Goal: Complete application form

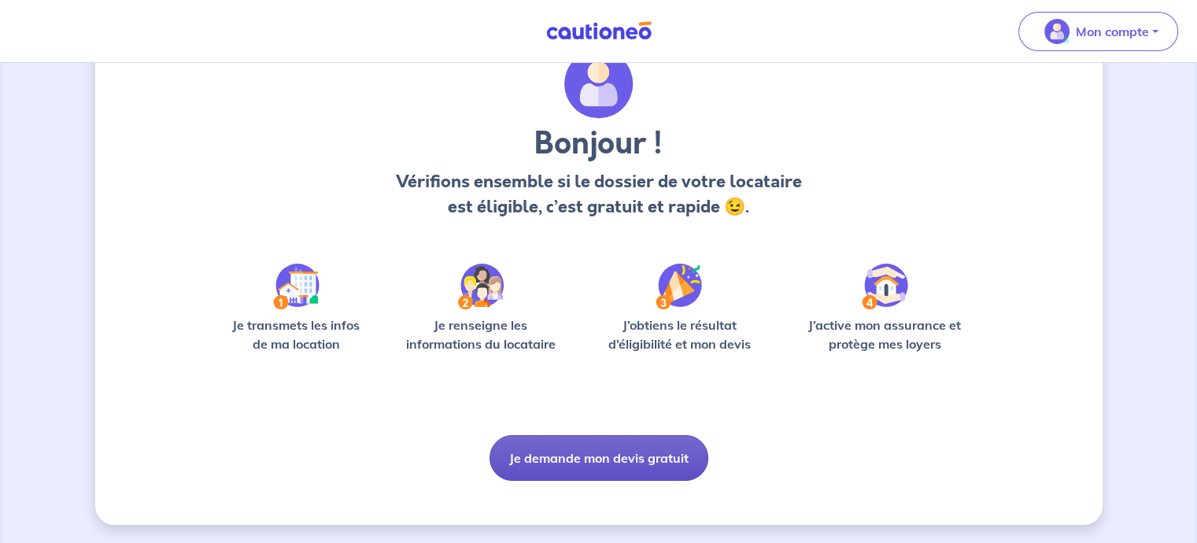
click at [614, 461] on button "Je demande mon devis gratuit" at bounding box center [598, 458] width 219 height 46
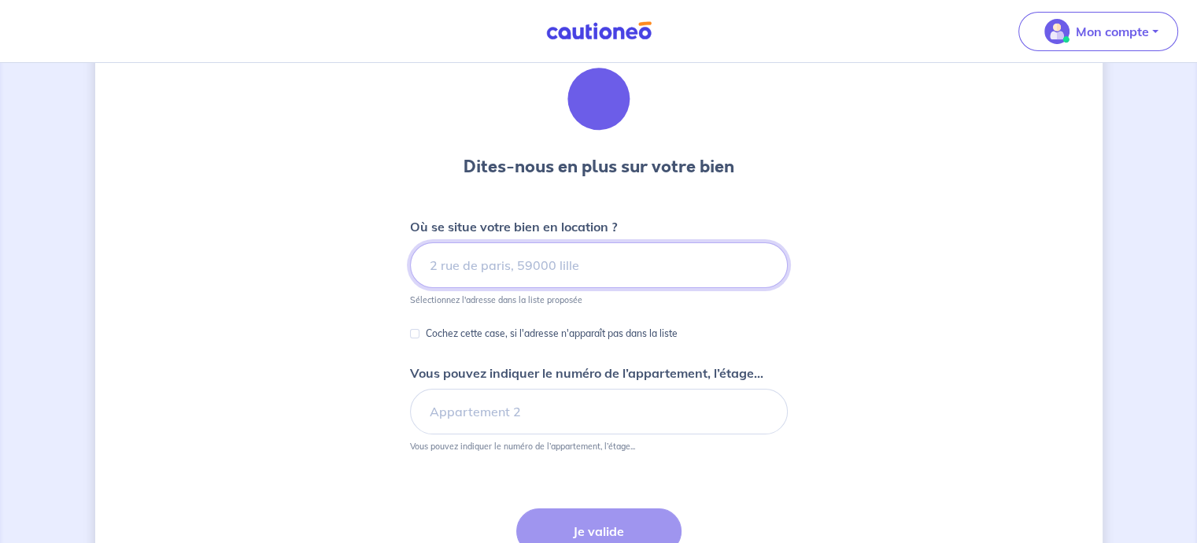
scroll to position [63, 0]
click at [484, 273] on input at bounding box center [599, 265] width 378 height 46
type input """
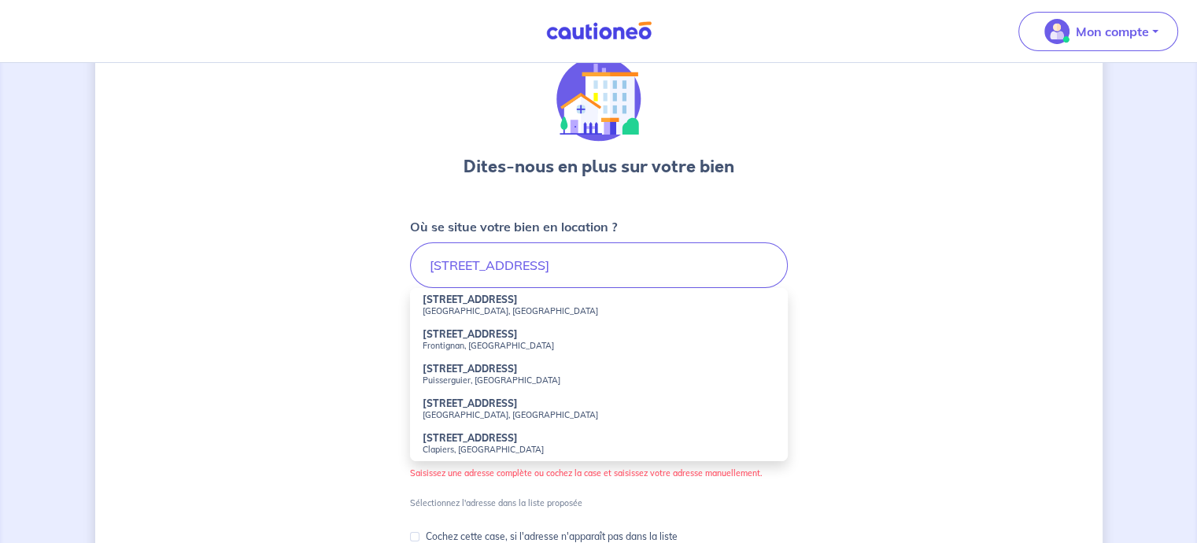
click at [447, 312] on small "[GEOGRAPHIC_DATA], [GEOGRAPHIC_DATA]" at bounding box center [598, 310] width 352 height 11
type input "[STREET_ADDRESS]"
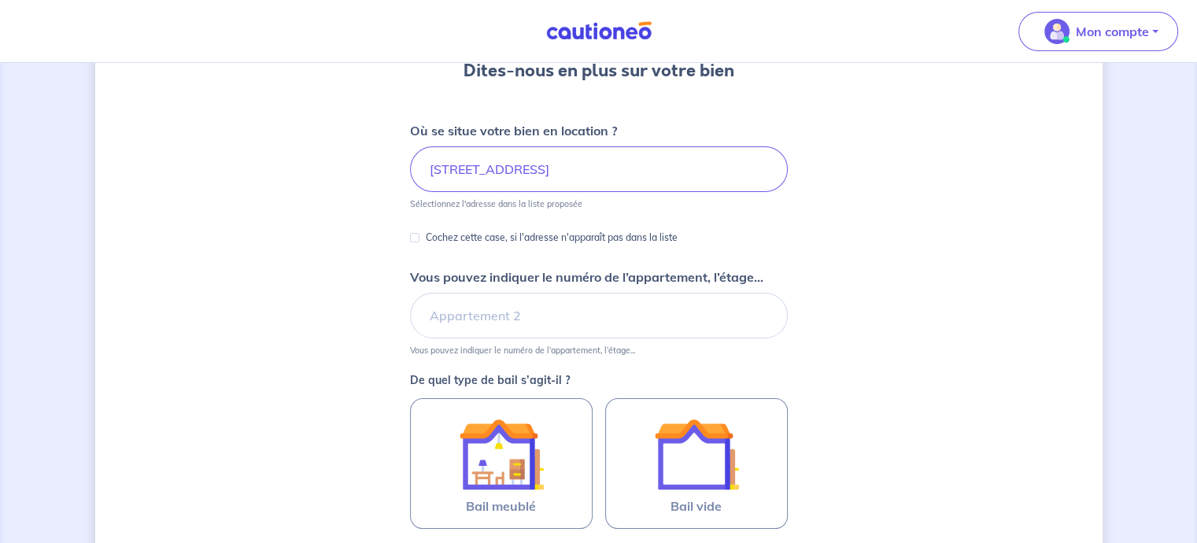
scroll to position [167, 0]
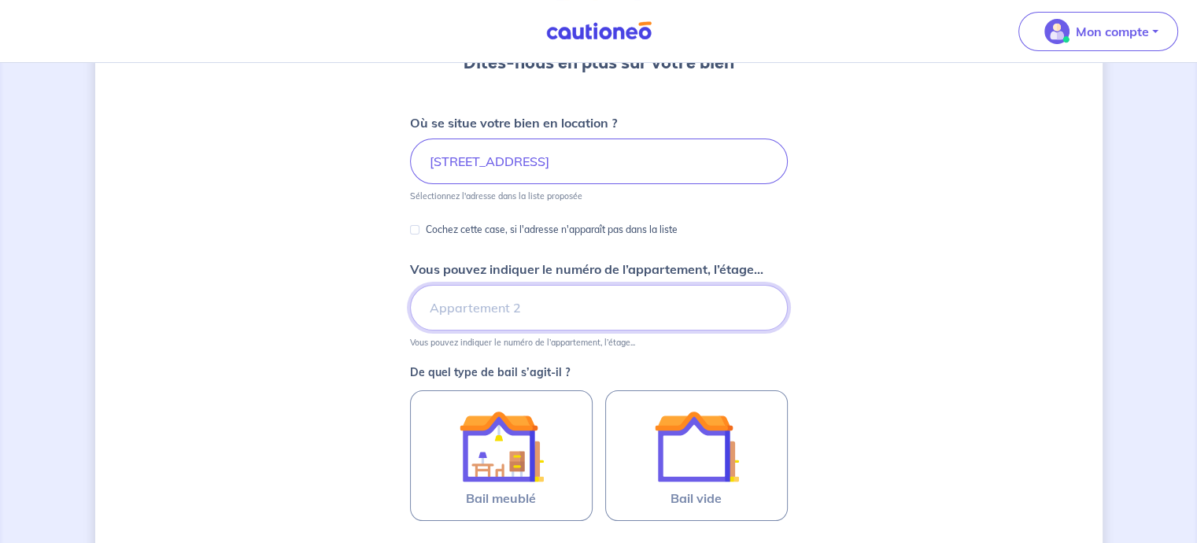
click at [467, 299] on input "Vous pouvez indiquer le numéro de l’appartement, l’étage..." at bounding box center [599, 308] width 378 height 46
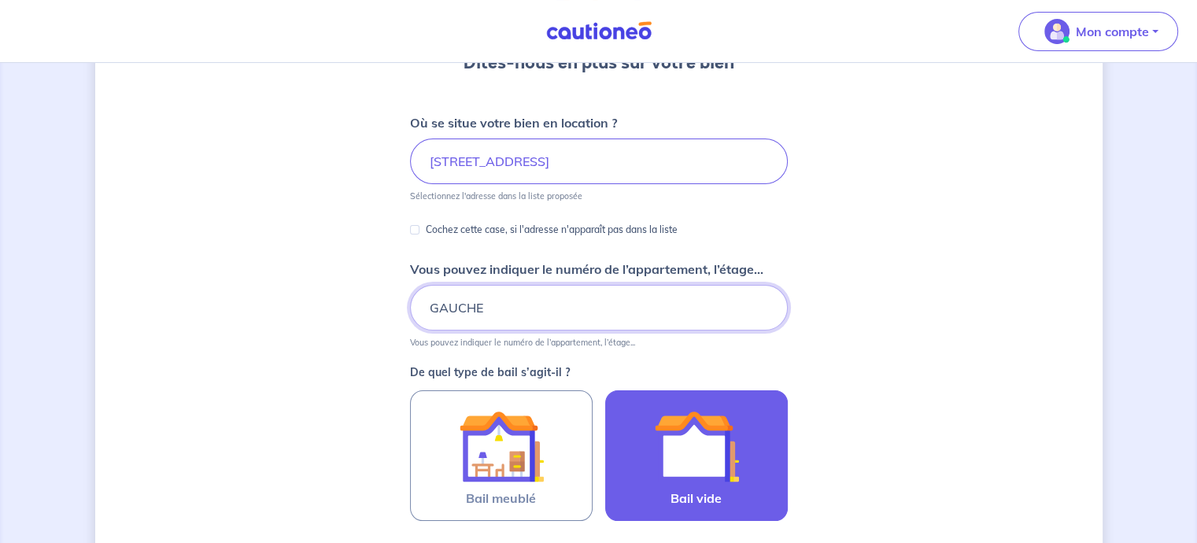
type input "GAUCHE"
click at [695, 470] on img at bounding box center [696, 446] width 85 height 85
click at [0, 0] on input "Bail vide" at bounding box center [0, 0] width 0 height 0
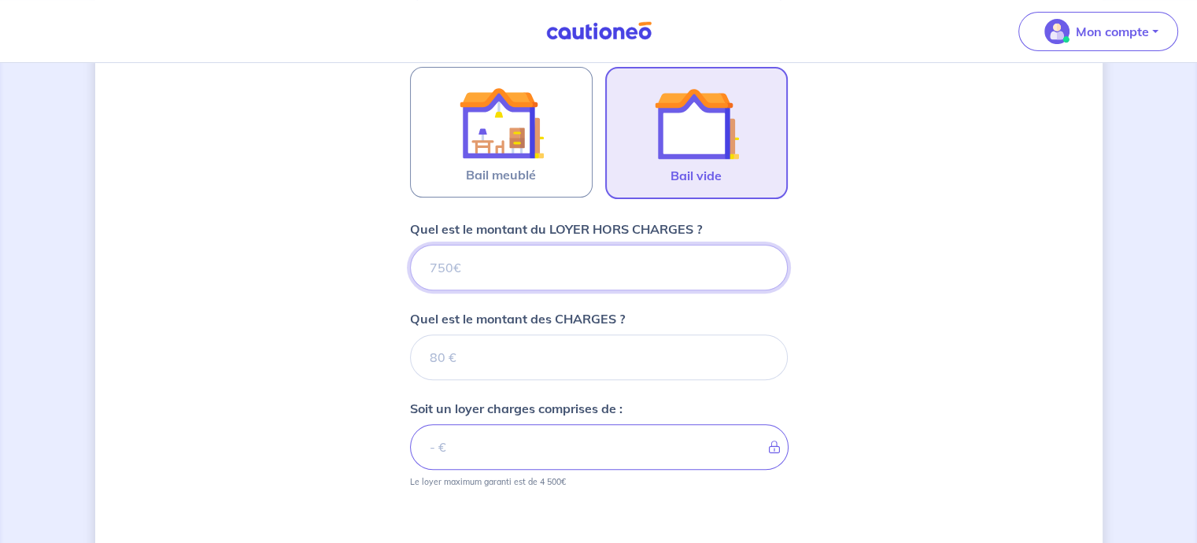
scroll to position [489, 0]
type input "62"
type input "620"
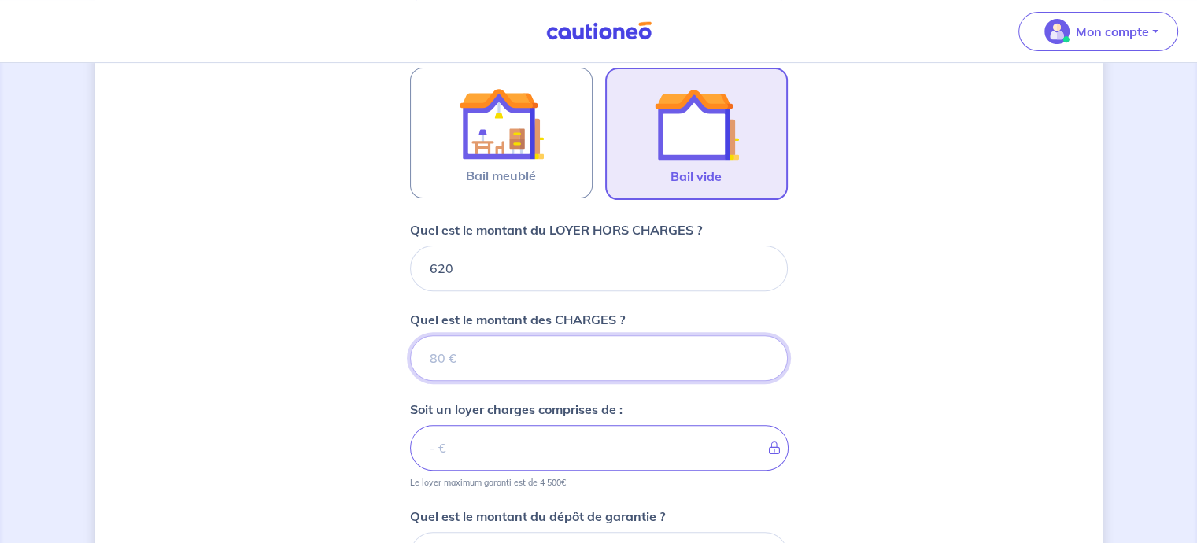
click at [485, 361] on input "Quel est le montant des CHARGES ?" at bounding box center [599, 358] width 378 height 46
type input "30"
type input "650"
type input "30"
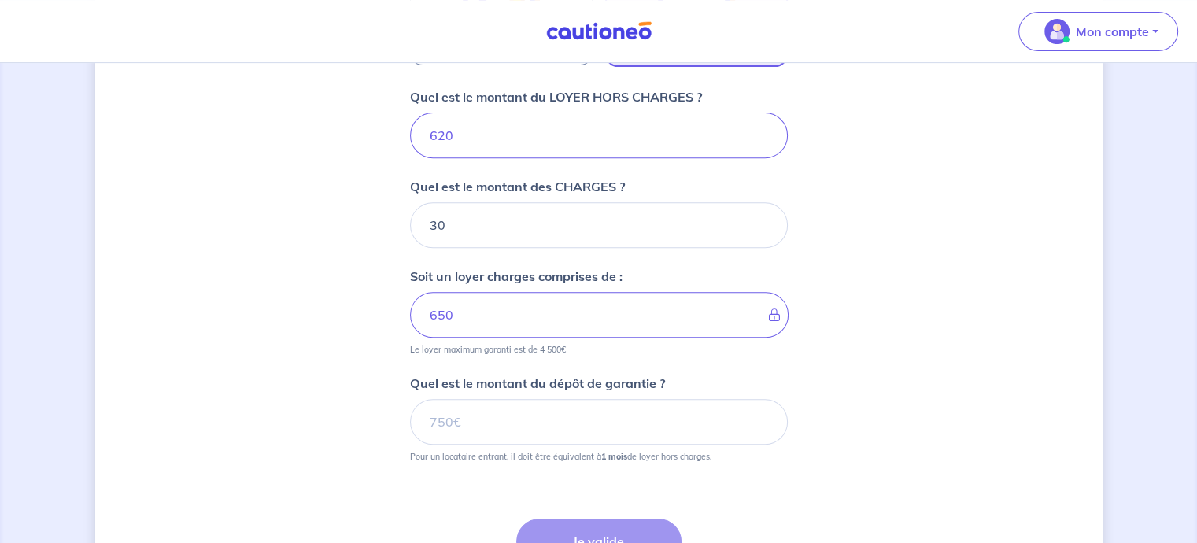
scroll to position [623, 0]
click at [484, 422] on input "Quel est le montant du dépôt de garantie ?" at bounding box center [599, 421] width 378 height 46
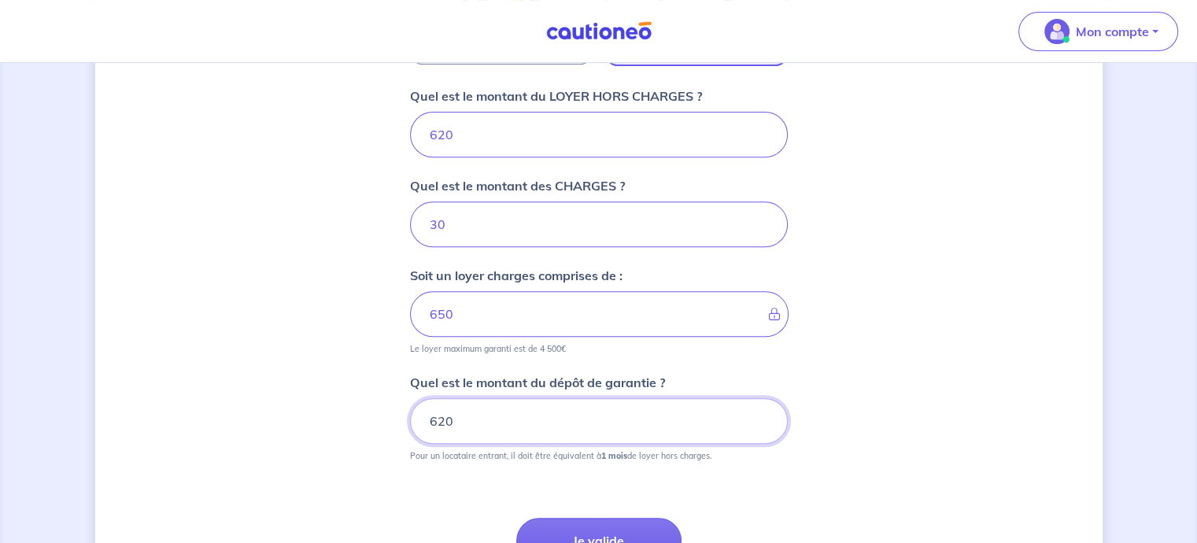
scroll to position [774, 0]
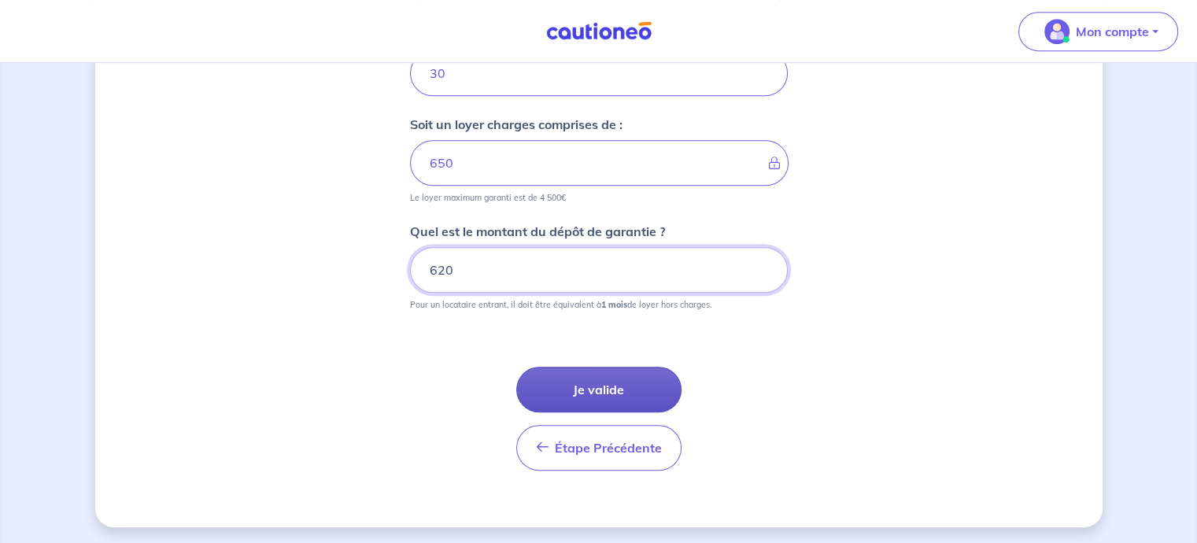
type input "620"
click at [594, 387] on button "Je valide" at bounding box center [598, 390] width 165 height 46
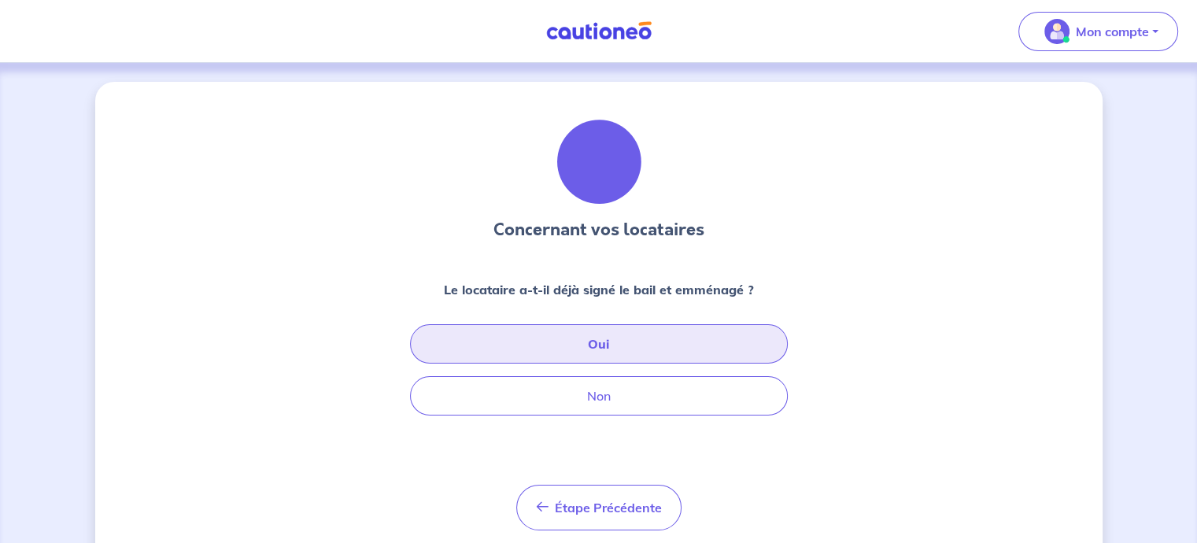
click at [583, 352] on button "Oui" at bounding box center [599, 343] width 378 height 39
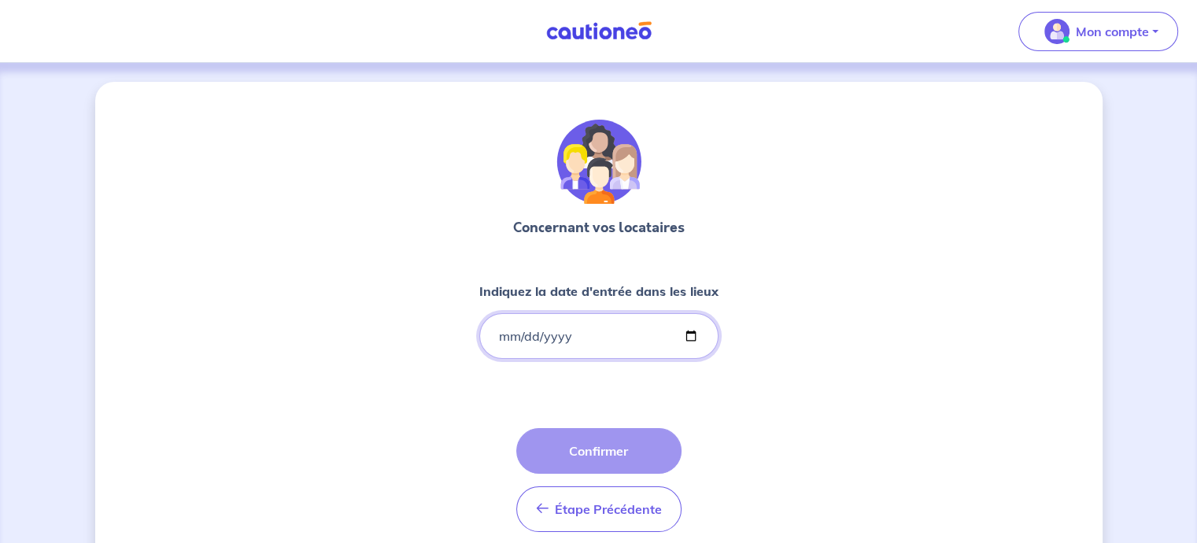
click at [583, 352] on input "Indiquez la date d'entrée dans les lieux" at bounding box center [598, 336] width 239 height 46
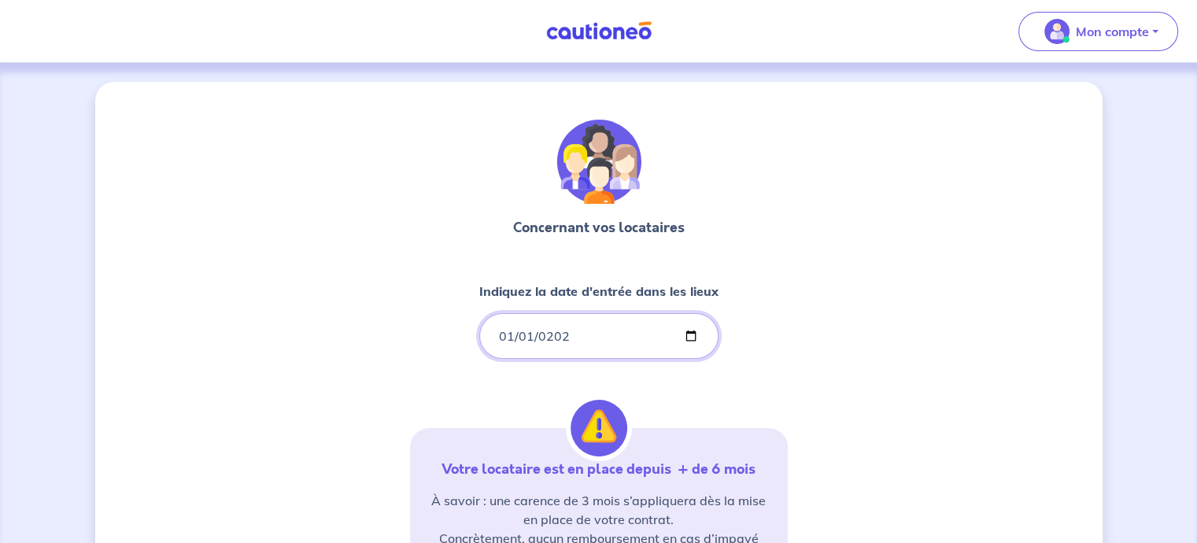
type input "[DATE]"
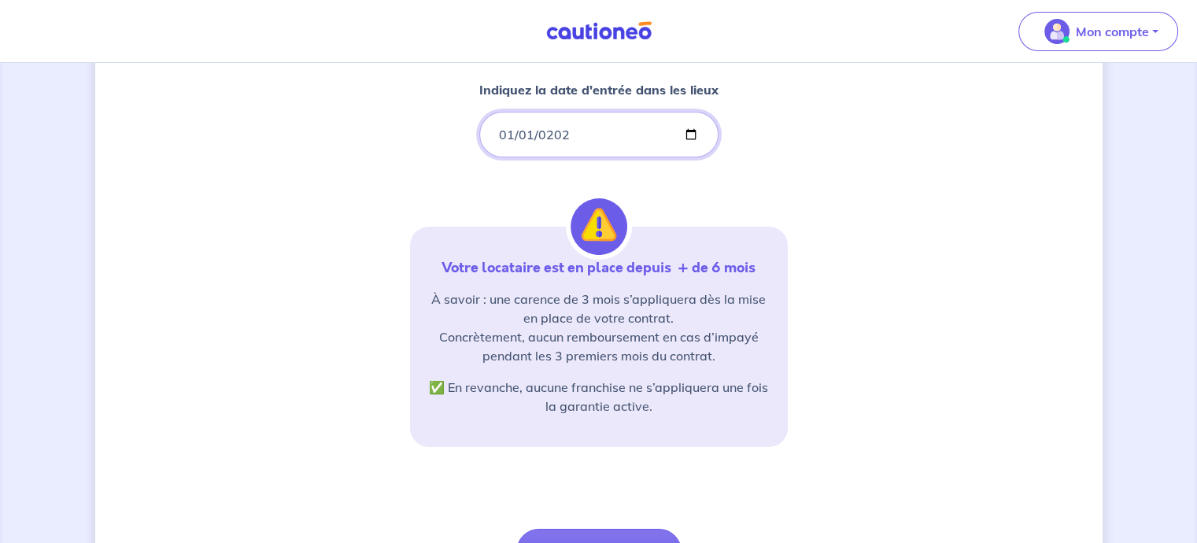
scroll to position [352, 0]
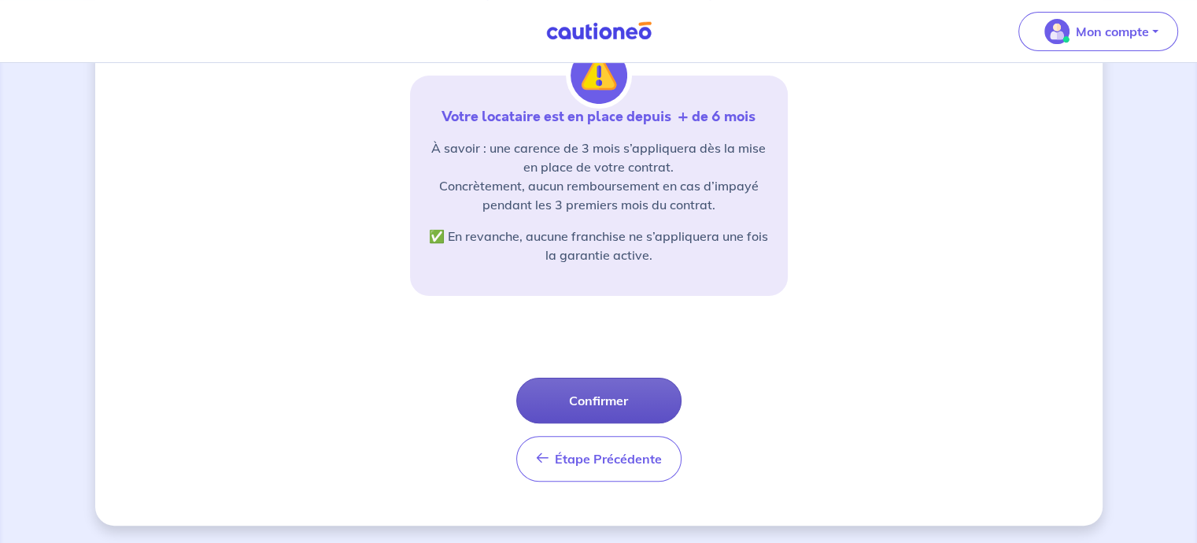
click at [603, 391] on button "Confirmer" at bounding box center [598, 401] width 165 height 46
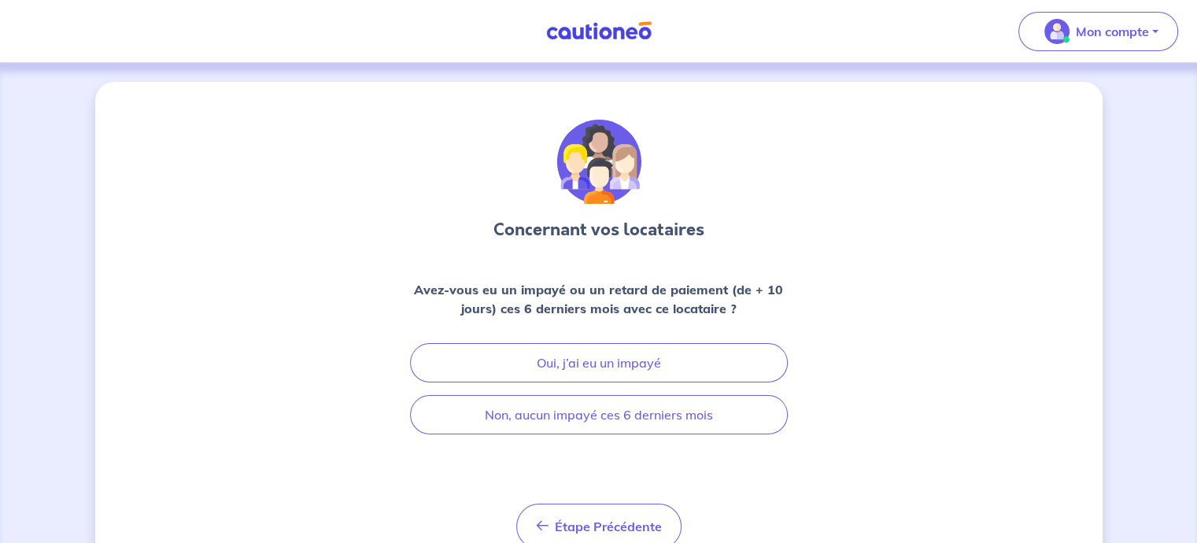
scroll to position [38, 0]
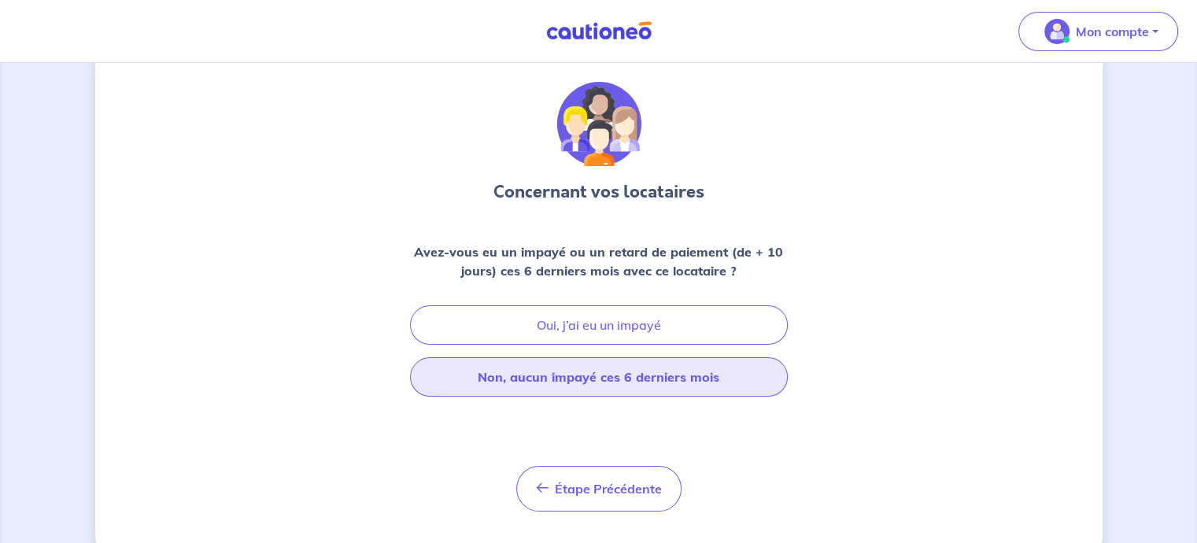
click at [601, 385] on button "Non, aucun impayé ces 6 derniers mois" at bounding box center [599, 376] width 378 height 39
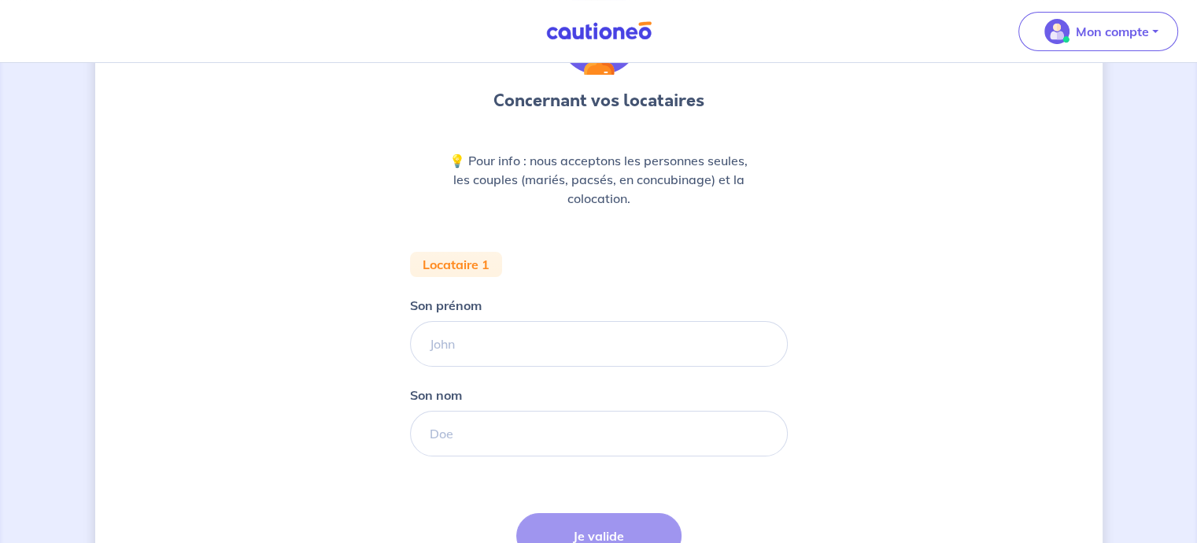
scroll to position [129, 0]
click at [560, 355] on input "Son prénom" at bounding box center [599, 344] width 378 height 46
click at [463, 426] on input "Son nom" at bounding box center [599, 434] width 378 height 46
type input "[PERSON_NAME]"
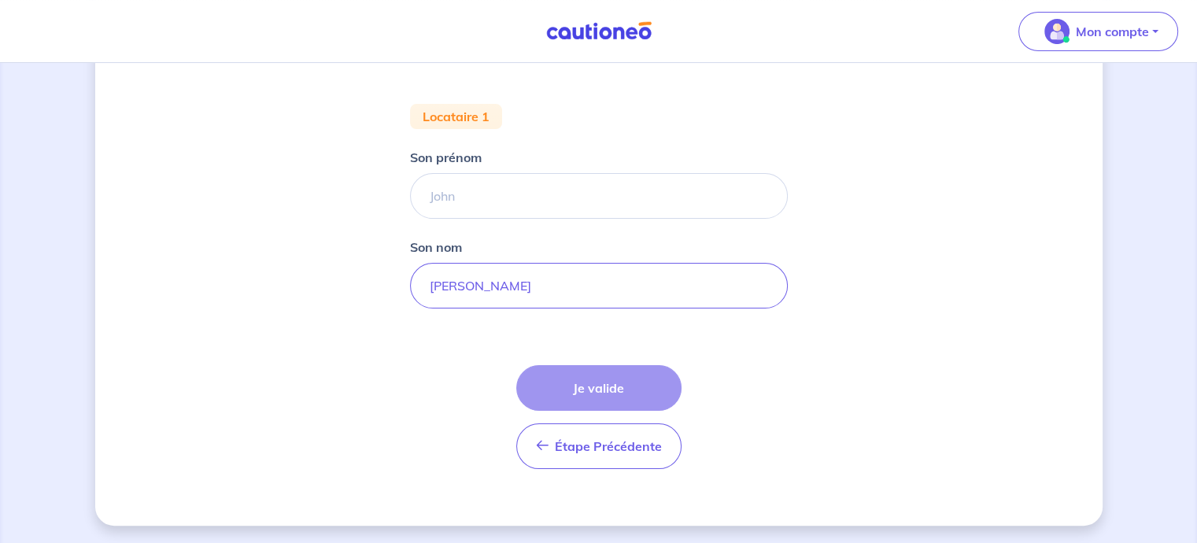
click at [590, 399] on div "Étape Précédente Précédent Je valide Je valide" at bounding box center [598, 417] width 165 height 104
click at [458, 194] on input "Son prénom" at bounding box center [599, 196] width 378 height 46
type input "[PERSON_NAME]"
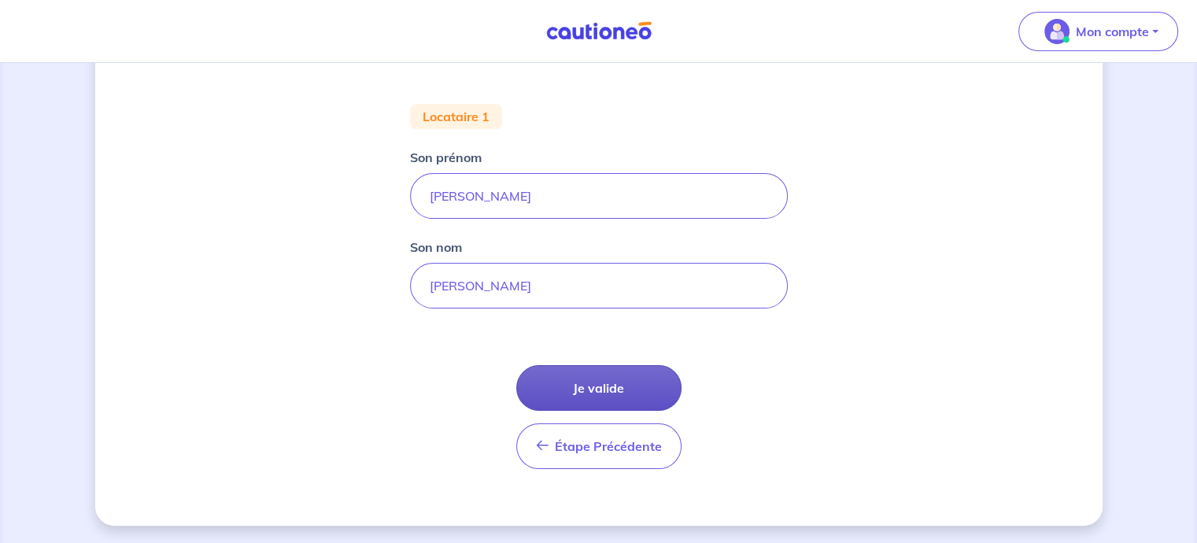
click at [573, 378] on button "Je valide" at bounding box center [598, 388] width 165 height 46
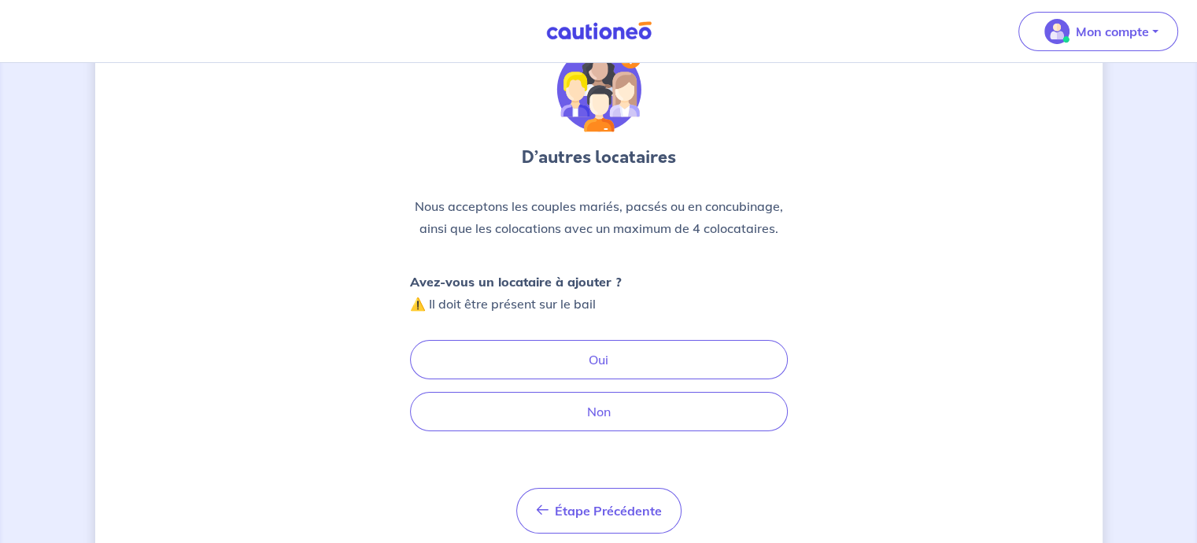
scroll to position [72, 0]
drag, startPoint x: 573, startPoint y: 378, endPoint x: 547, endPoint y: 290, distance: 92.6
click at [547, 290] on div "Avez-vous un locataire à ajouter ? ⚠️ Il doit être présent sur le bail Oui Non" at bounding box center [599, 351] width 378 height 160
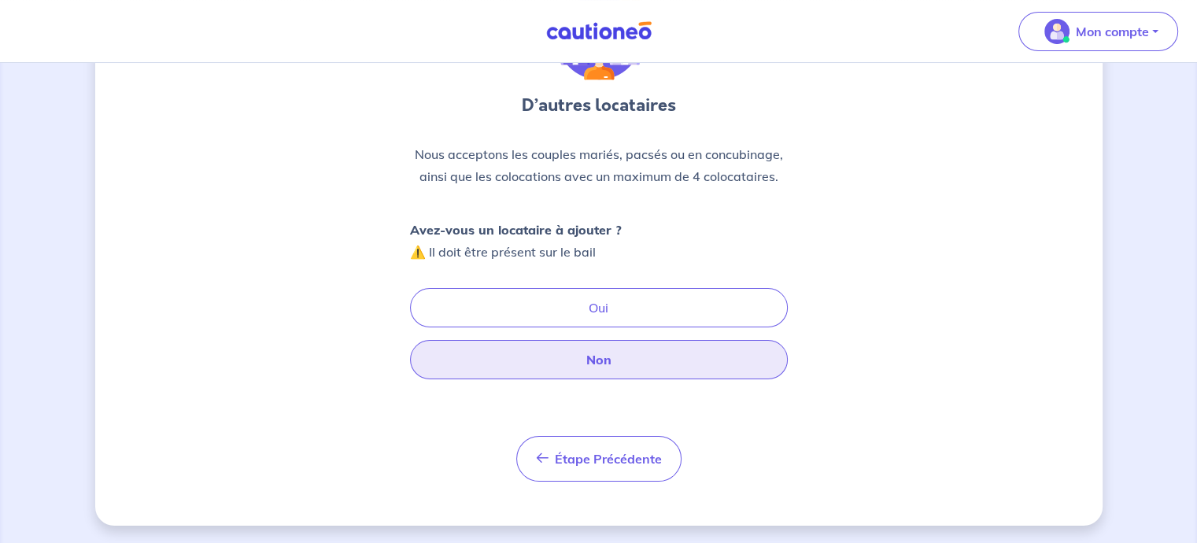
click at [601, 361] on button "Non" at bounding box center [599, 359] width 378 height 39
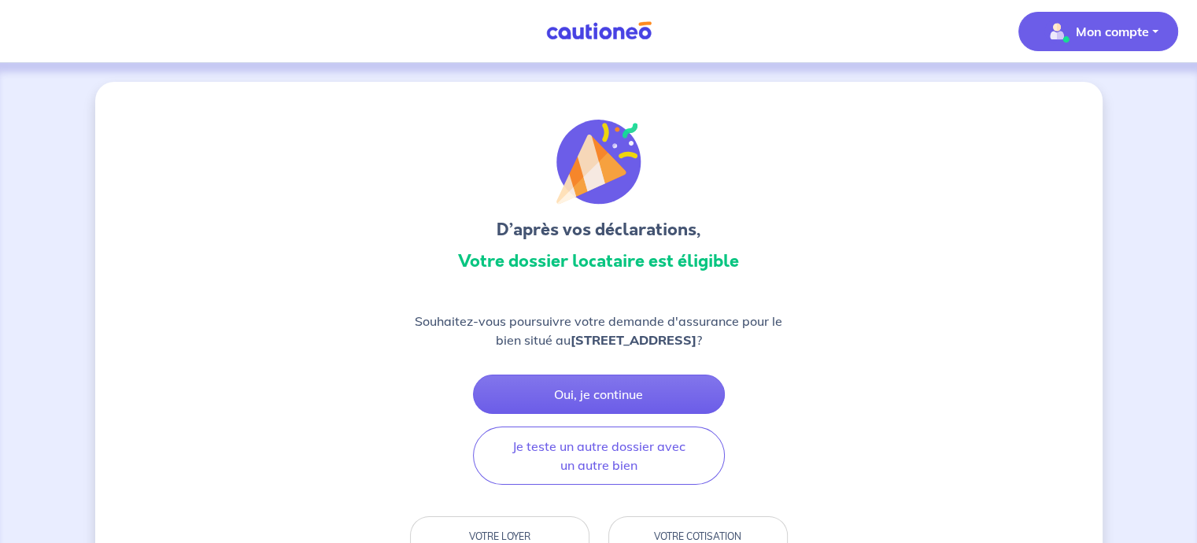
click at [1093, 40] on p "Mon compte" at bounding box center [1111, 31] width 73 height 19
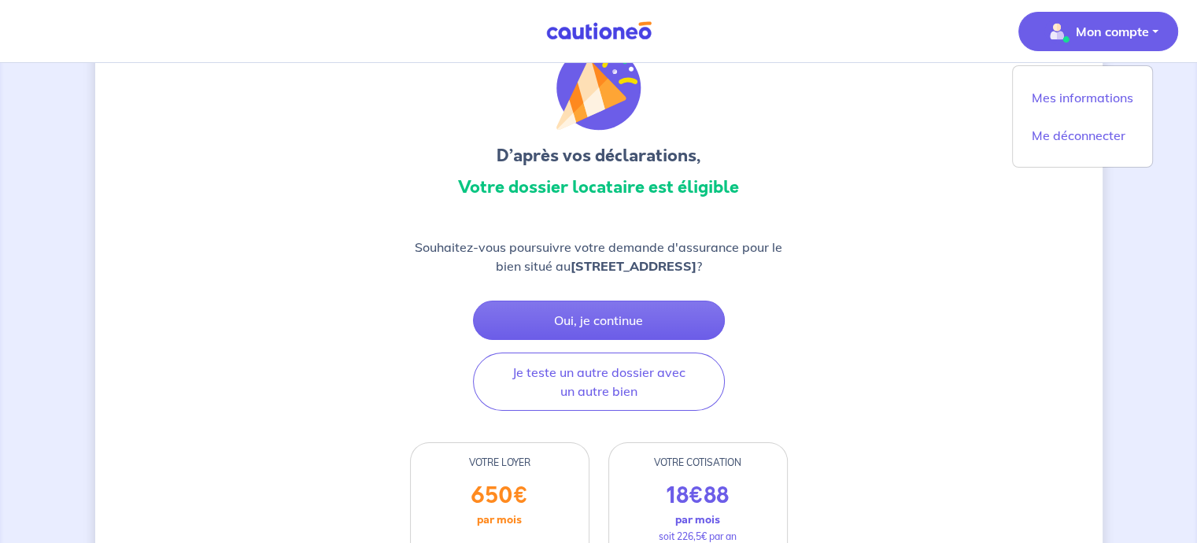
scroll to position [75, 0]
